Goal: Obtain resource: Obtain resource

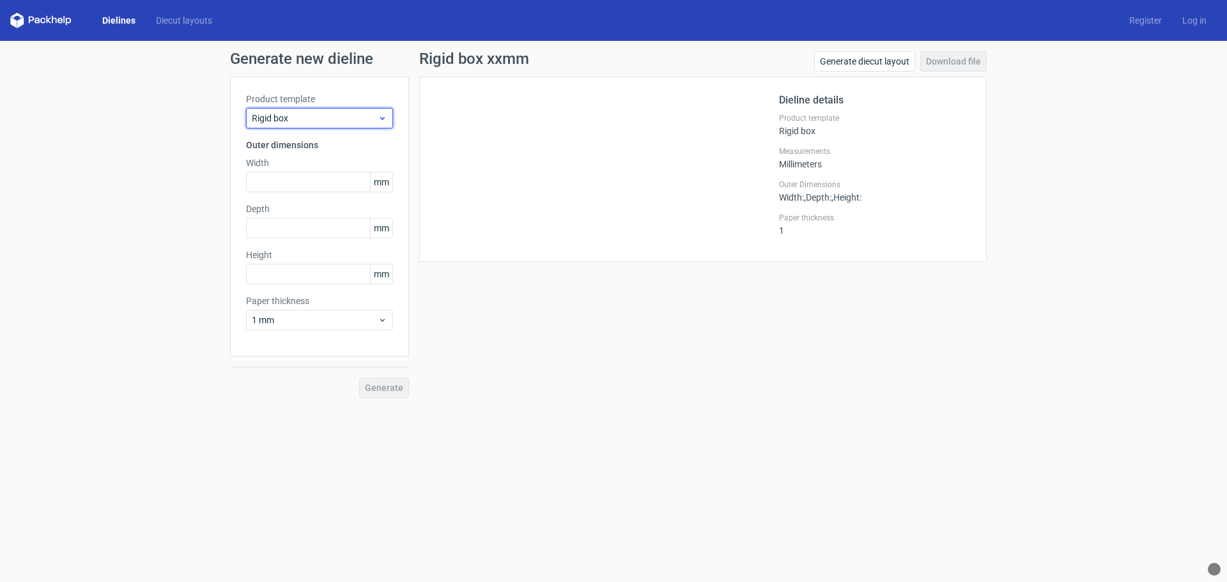
click at [378, 121] on icon at bounding box center [383, 118] width 10 height 10
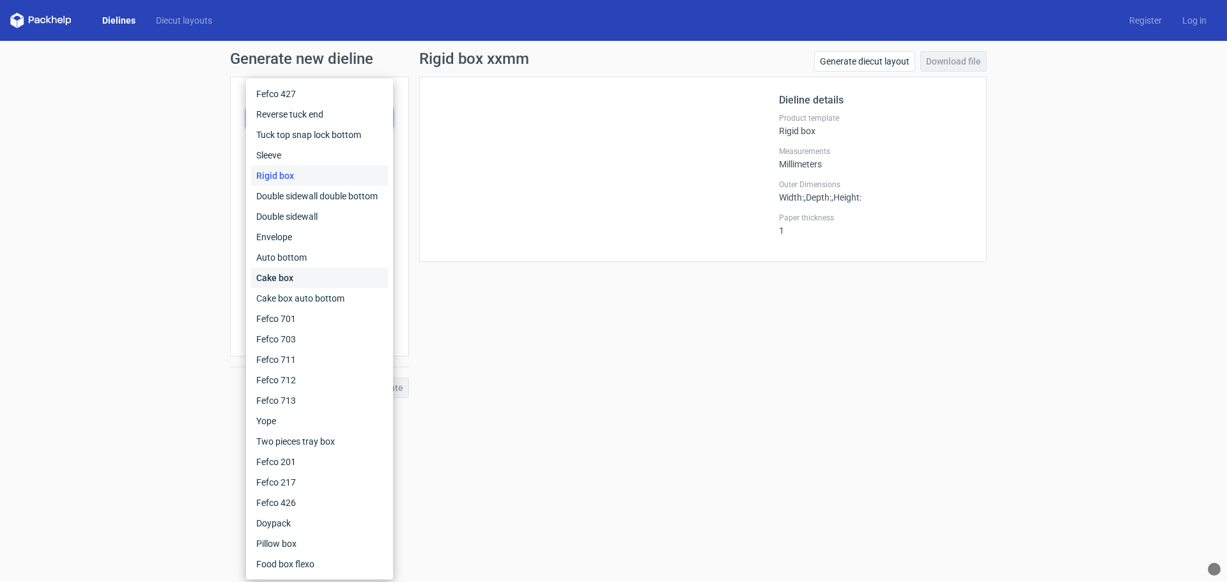
click at [290, 274] on div "Cake box" at bounding box center [319, 278] width 137 height 20
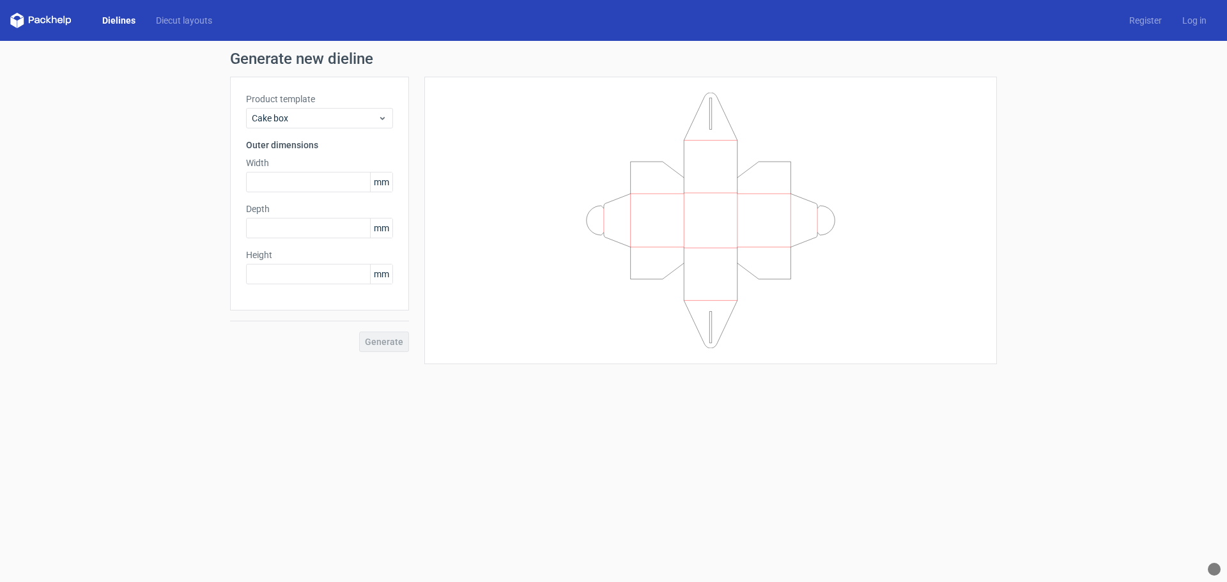
drag, startPoint x: 728, startPoint y: 307, endPoint x: 401, endPoint y: 168, distance: 354.9
click at [762, 261] on icon at bounding box center [711, 221] width 384 height 256
click at [164, 20] on link "Diecut layouts" at bounding box center [184, 20] width 77 height 13
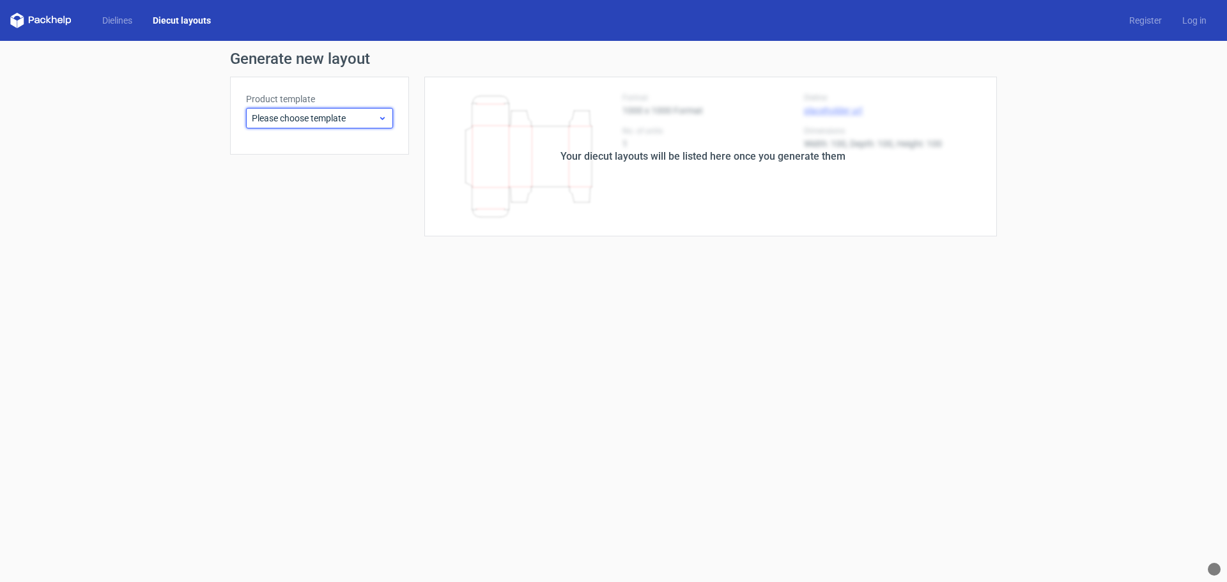
click at [352, 118] on span "Please choose template" at bounding box center [315, 118] width 126 height 13
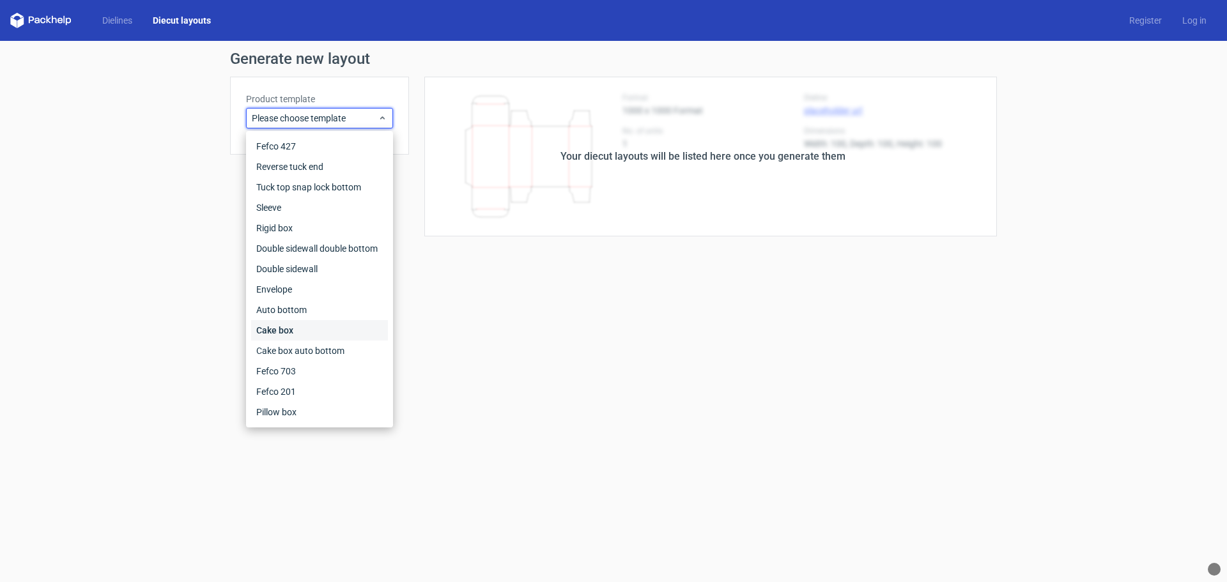
click at [286, 327] on div "Cake box" at bounding box center [319, 330] width 137 height 20
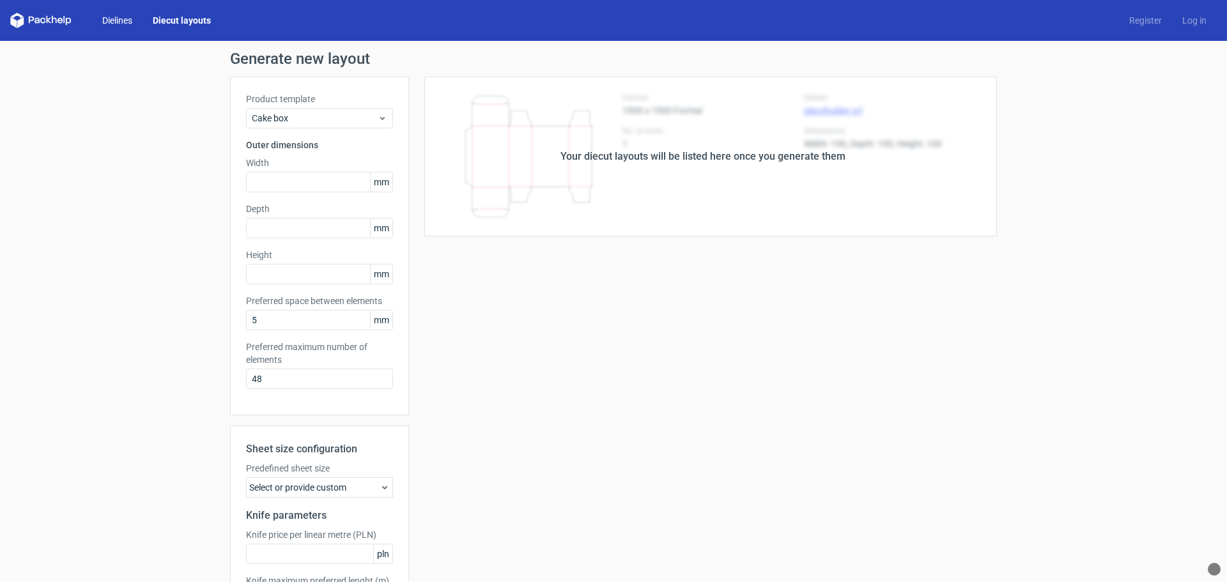
click at [119, 19] on link "Dielines" at bounding box center [117, 20] width 50 height 13
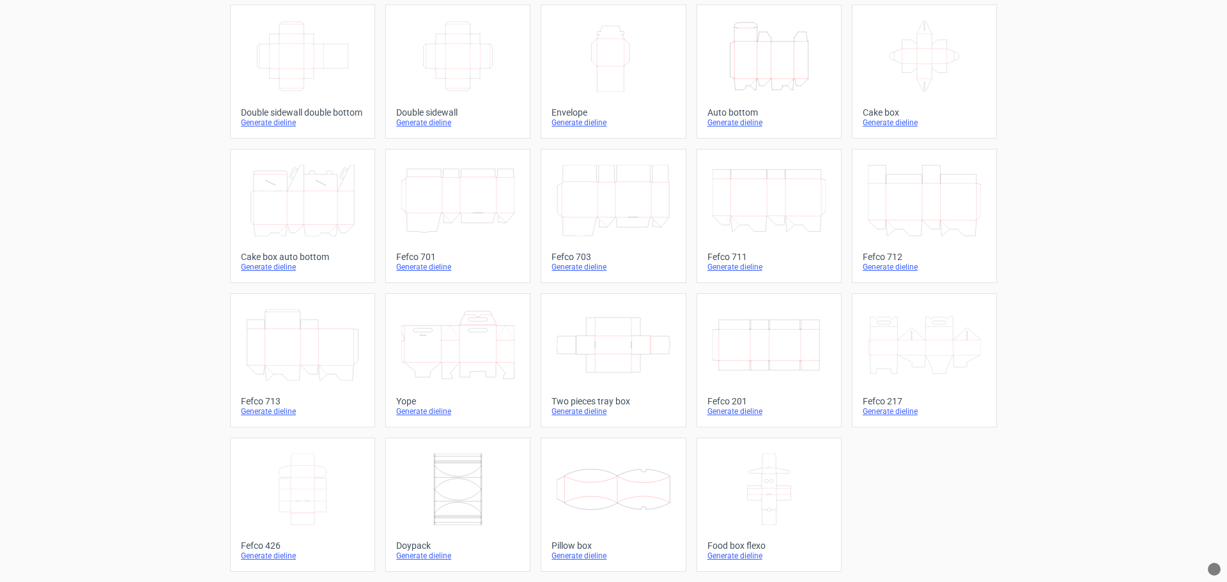
scroll to position [25, 0]
